Goal: Task Accomplishment & Management: Manage account settings

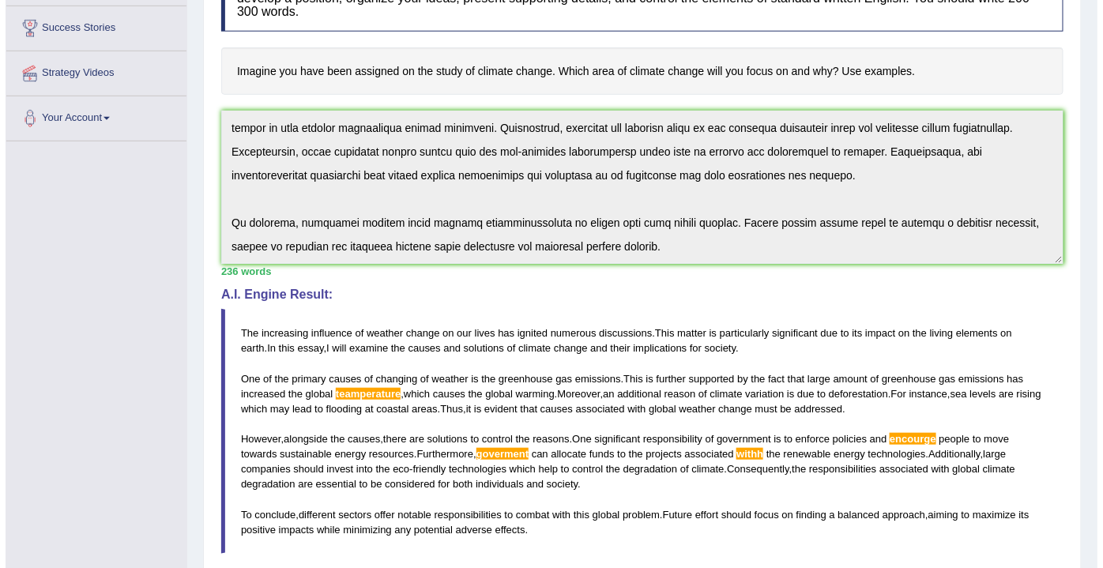
scroll to position [371, 0]
